Goal: Find specific page/section: Find specific page/section

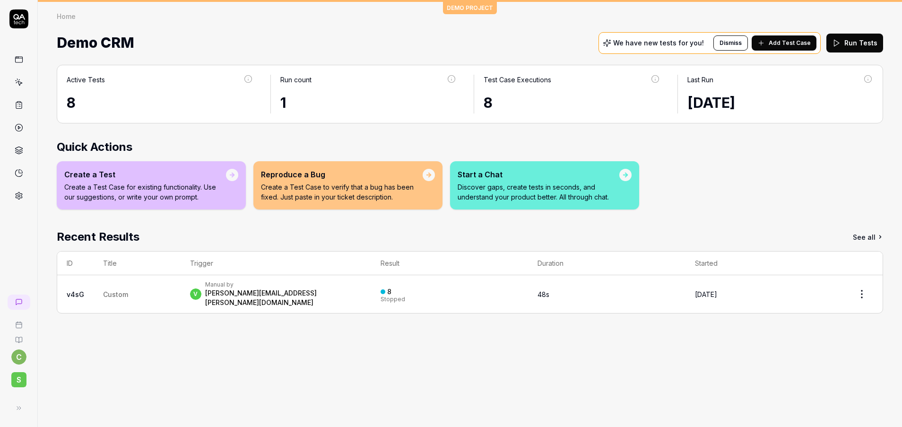
click at [18, 378] on span "S" at bounding box center [18, 379] width 15 height 15
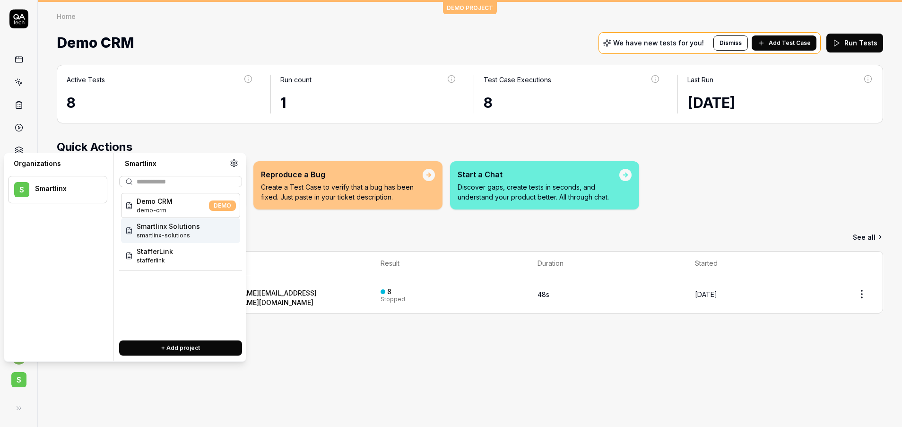
click at [193, 225] on span "Smartlinx Solutions" at bounding box center [168, 226] width 63 height 10
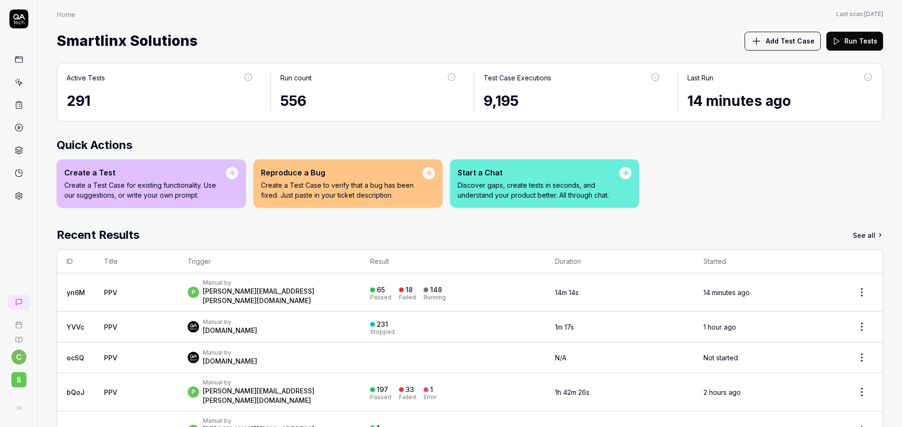
drag, startPoint x: 24, startPoint y: 87, endPoint x: 44, endPoint y: 94, distance: 21.1
click at [24, 87] on link at bounding box center [18, 82] width 17 height 17
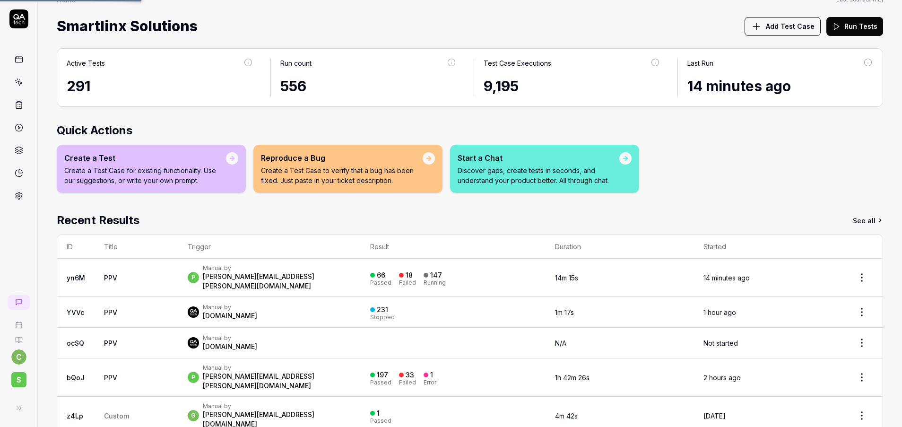
scroll to position [19, 0]
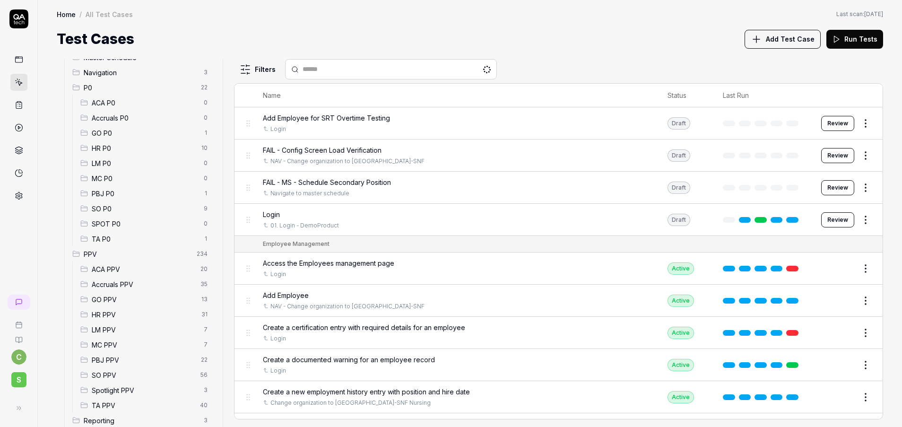
scroll to position [135, 0]
click at [125, 242] on span "GO PPV" at bounding box center [144, 238] width 104 height 10
